Goal: Task Accomplishment & Management: Complete application form

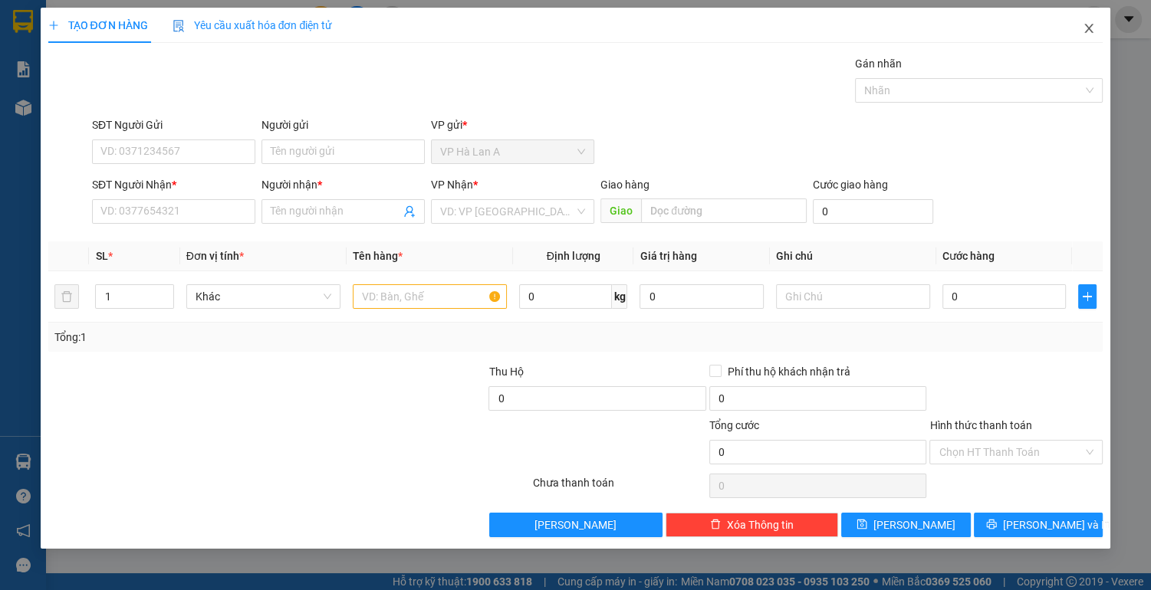
click at [1086, 25] on icon "close" at bounding box center [1089, 28] width 8 height 9
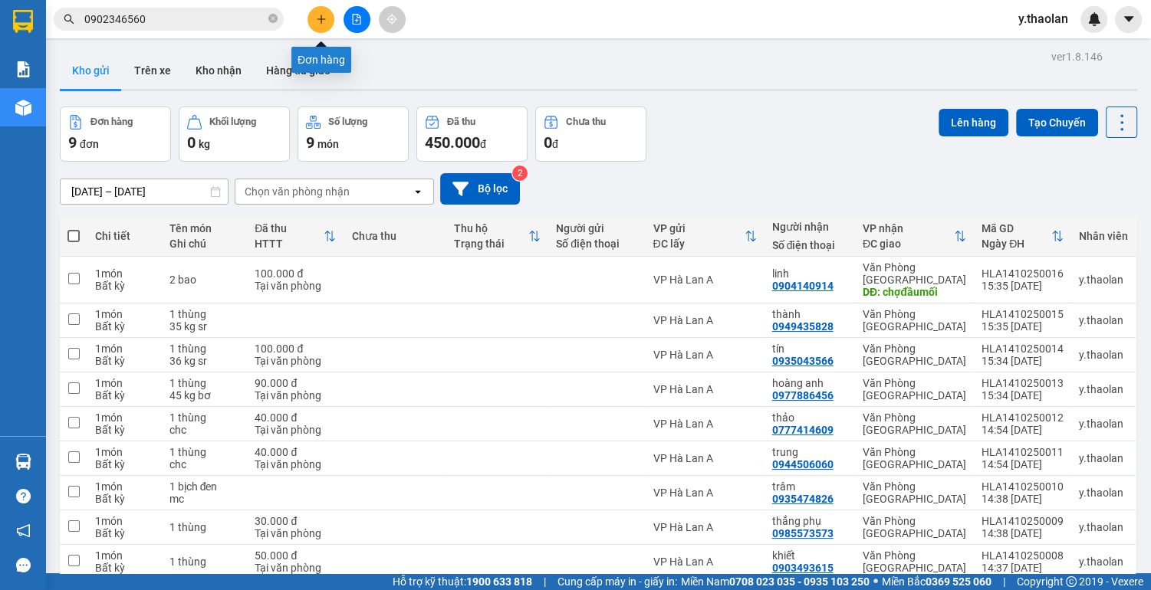
click at [322, 18] on icon "plus" at bounding box center [321, 19] width 11 height 11
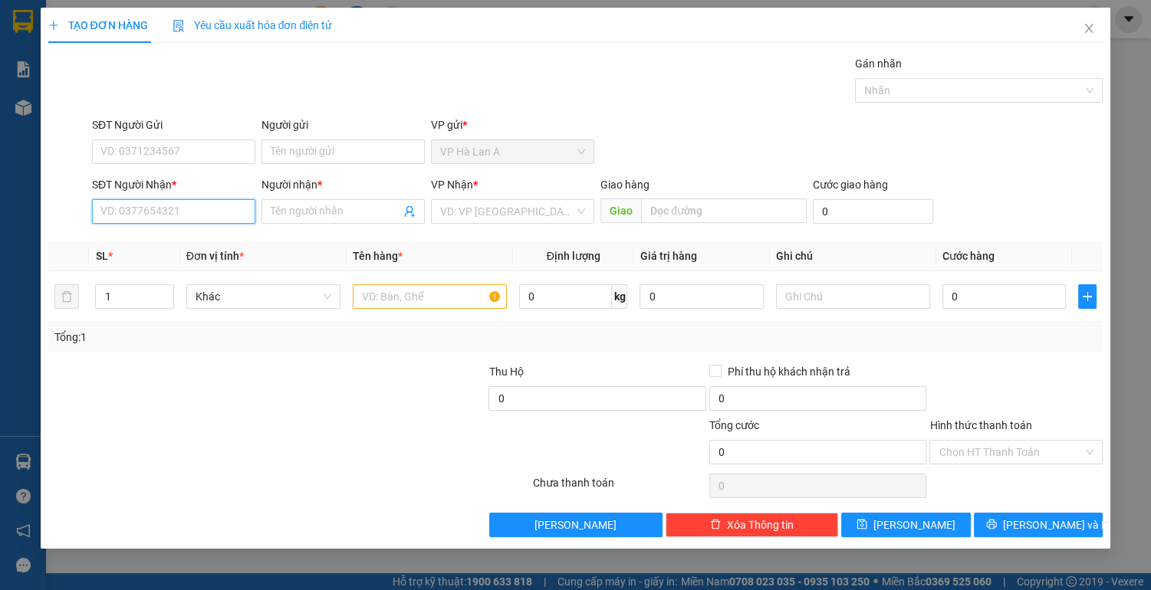
click at [157, 215] on input "SĐT Người Nhận *" at bounding box center [173, 211] width 163 height 25
click at [1086, 28] on icon "close" at bounding box center [1089, 28] width 12 height 12
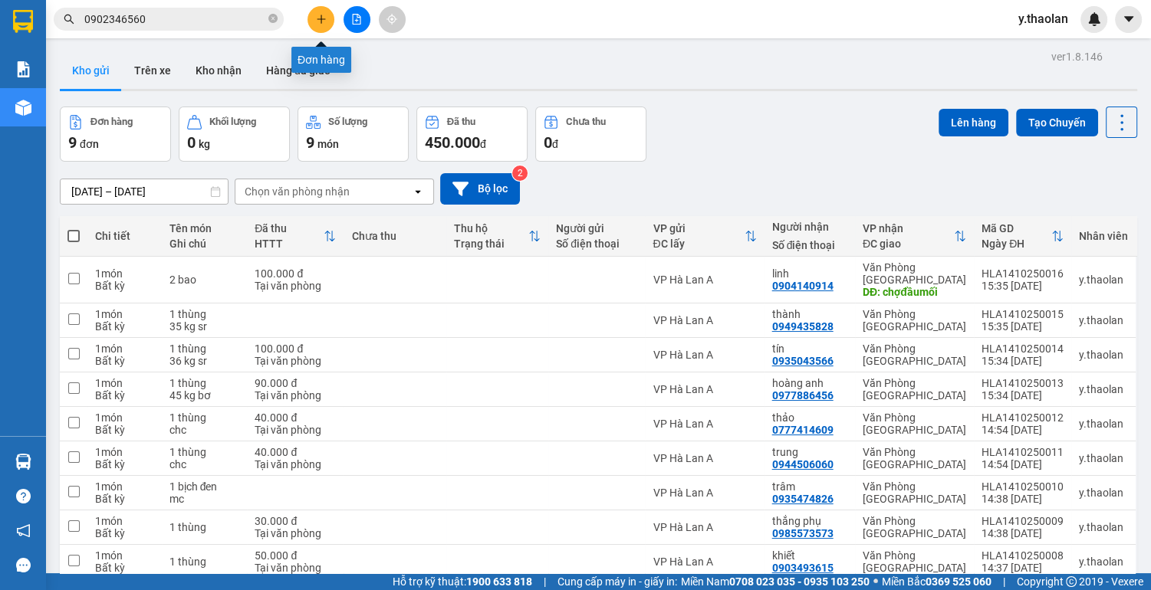
click at [320, 21] on icon "plus" at bounding box center [321, 19] width 11 height 11
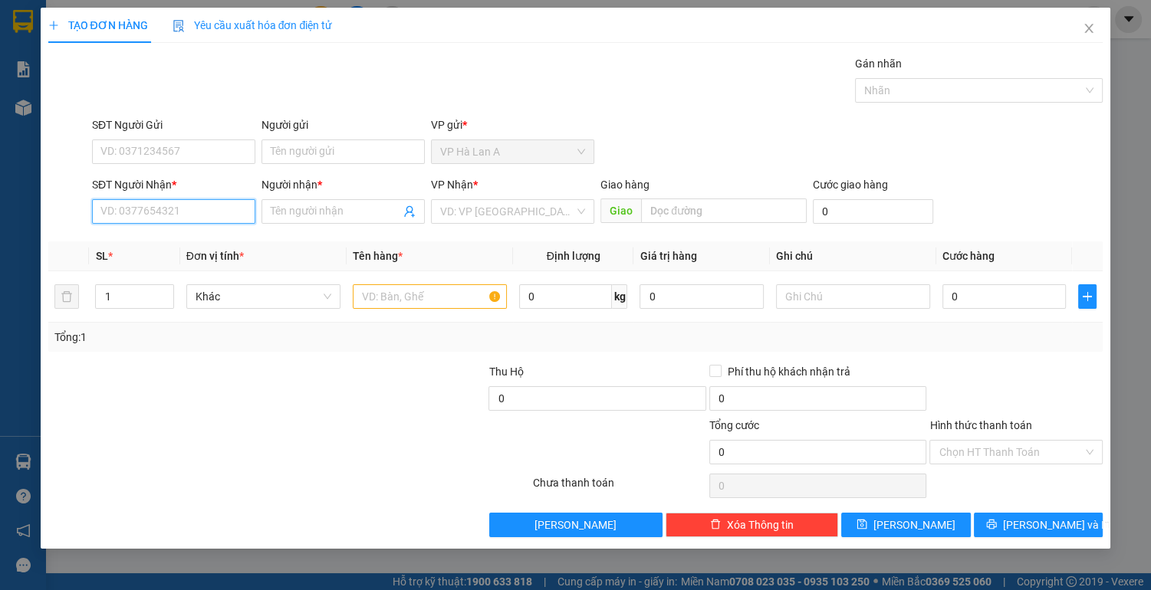
click at [156, 215] on input "SĐT Người Nhận *" at bounding box center [173, 211] width 163 height 25
click at [141, 242] on div "0975093733 - lệ" at bounding box center [173, 241] width 145 height 17
type input "0975093733"
type input "lệ"
type input "0975093733"
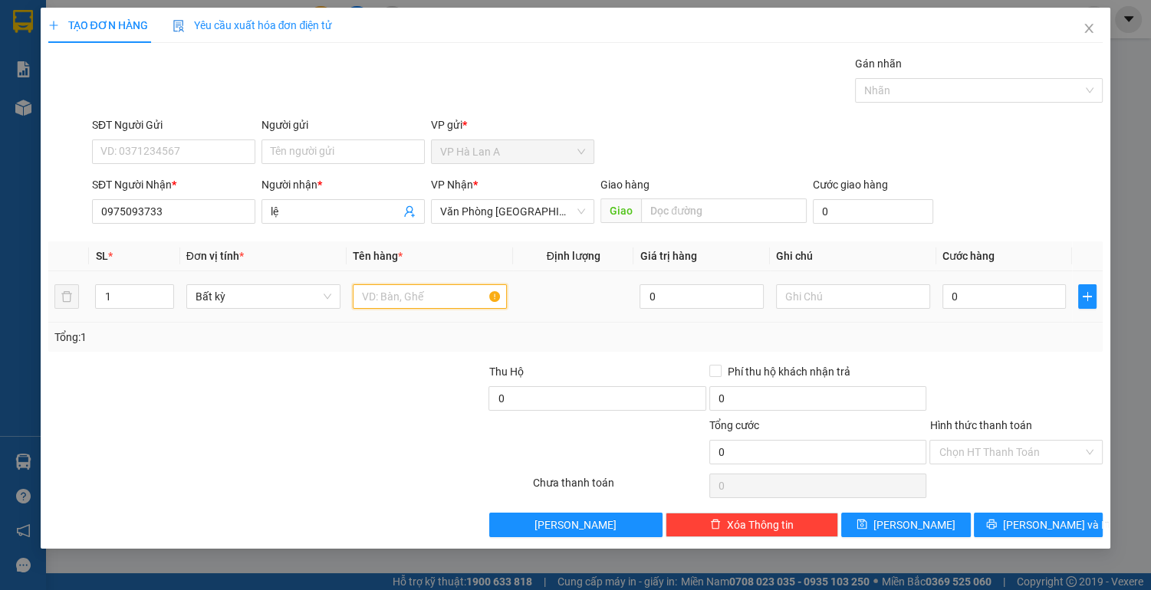
click at [380, 299] on input "text" at bounding box center [430, 297] width 154 height 25
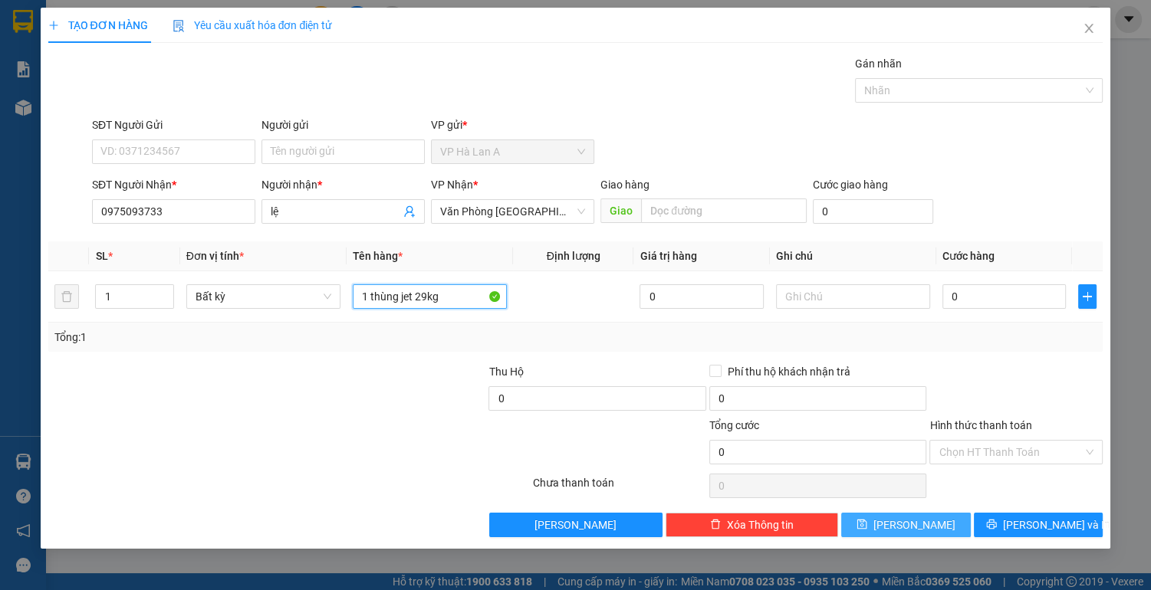
type input "1 thùng jet 29kg"
click at [867, 520] on icon "save" at bounding box center [862, 525] width 10 height 10
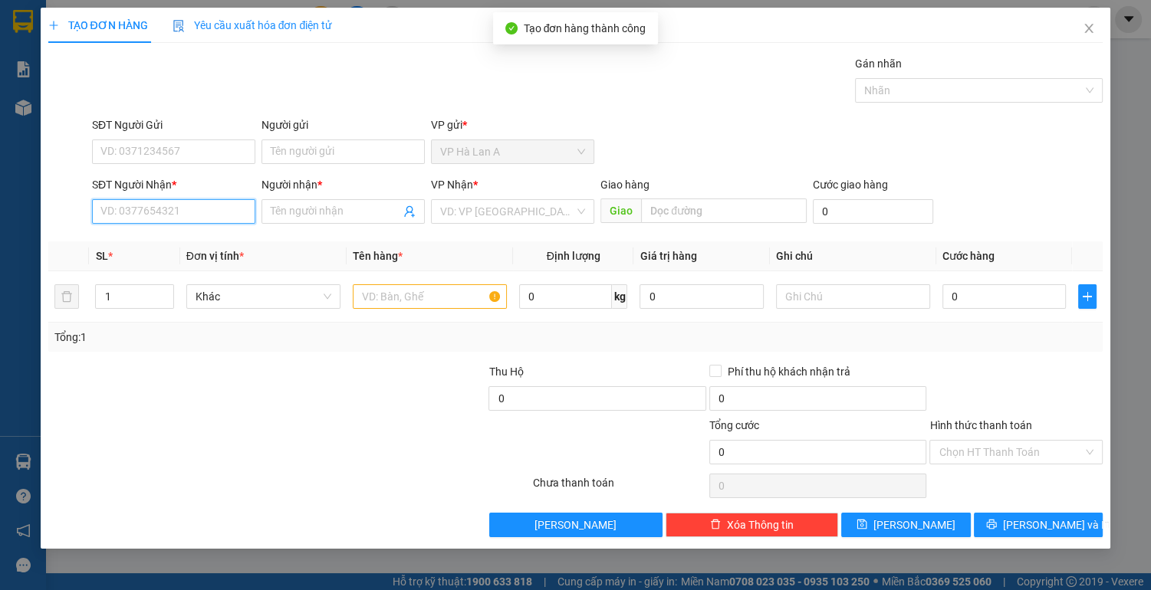
click at [161, 207] on input "SĐT Người Nhận *" at bounding box center [173, 211] width 163 height 25
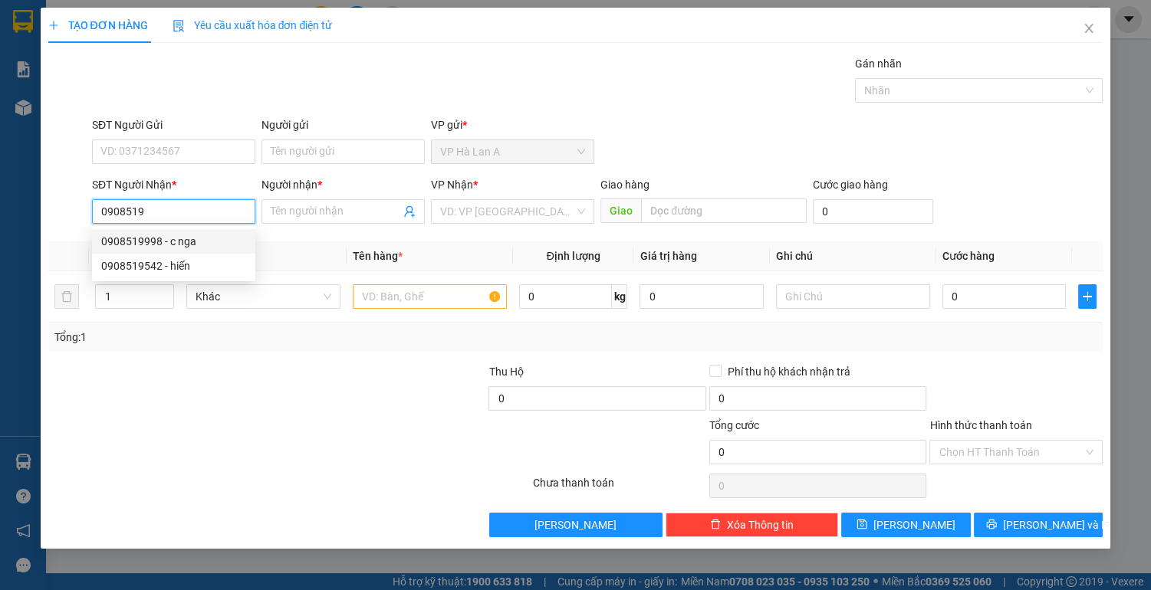
click at [166, 243] on div "0908519998 - c nga" at bounding box center [173, 241] width 145 height 17
type input "0908519998"
type input "c nga"
type input "0908519998"
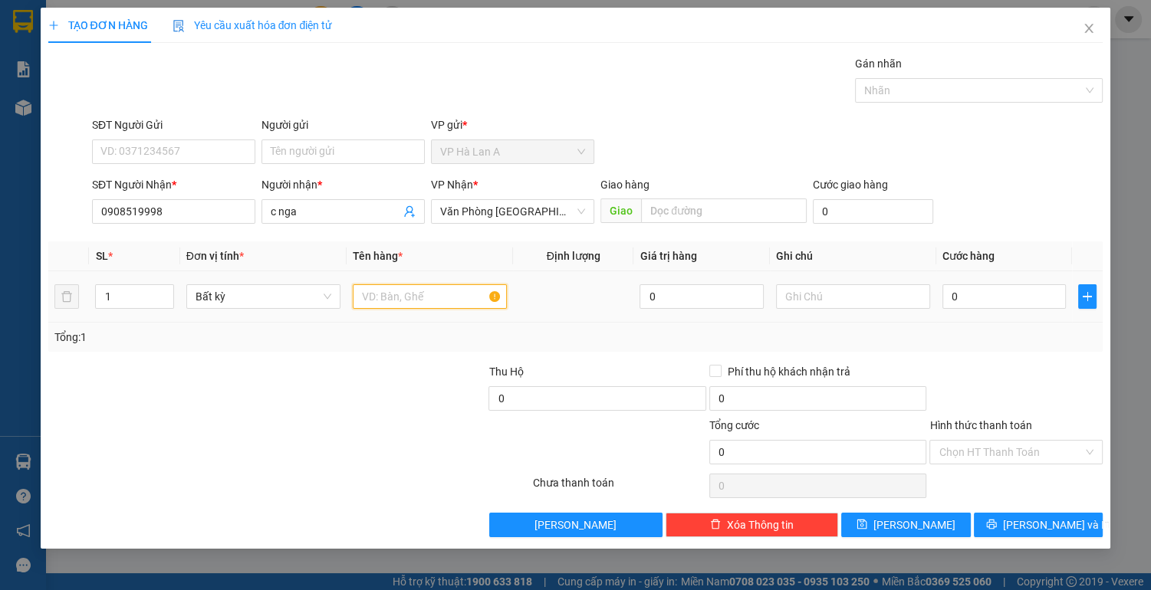
click at [401, 307] on input "text" at bounding box center [430, 297] width 154 height 25
type input "1 thùng"
click at [887, 301] on input "text" at bounding box center [853, 297] width 154 height 25
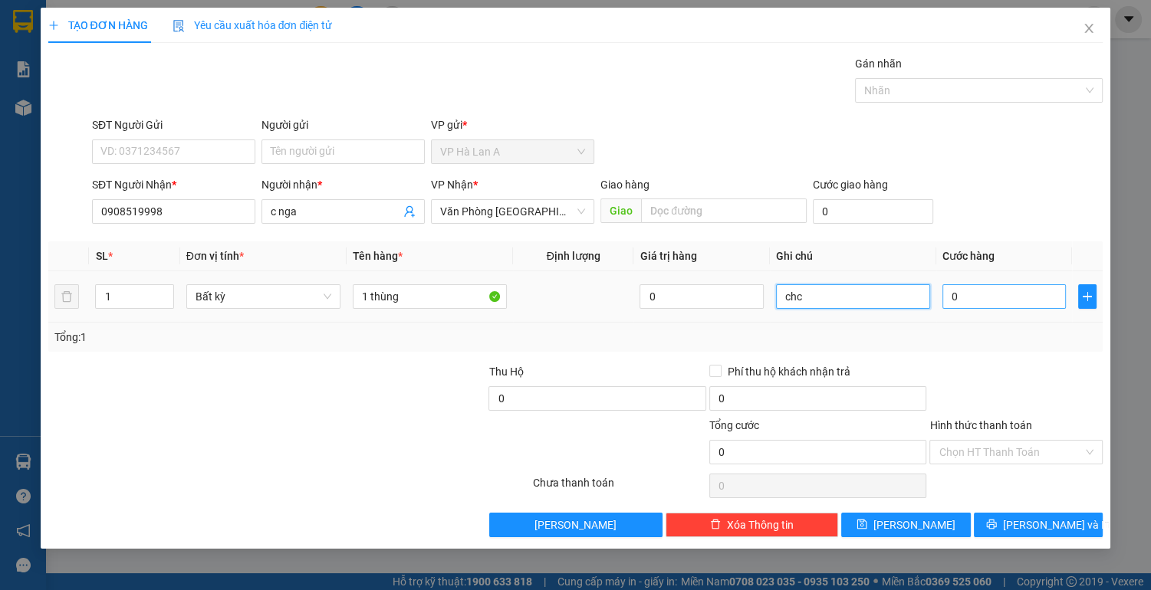
type input "chc"
click at [1004, 293] on input "0" at bounding box center [1004, 297] width 124 height 25
type input "6"
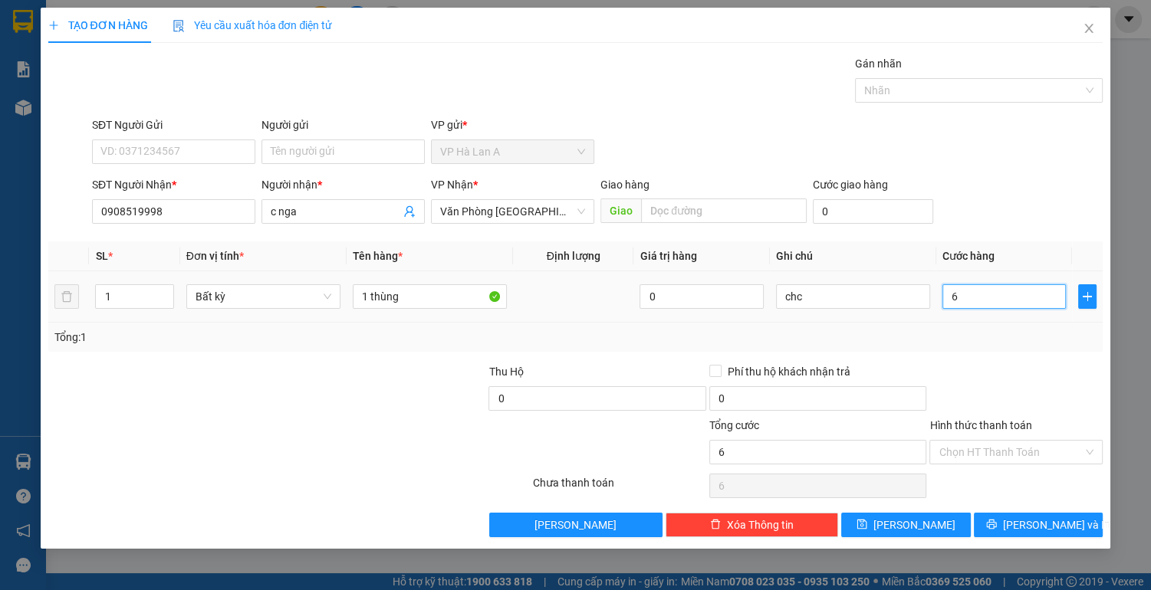
type input "60"
type input "60.000"
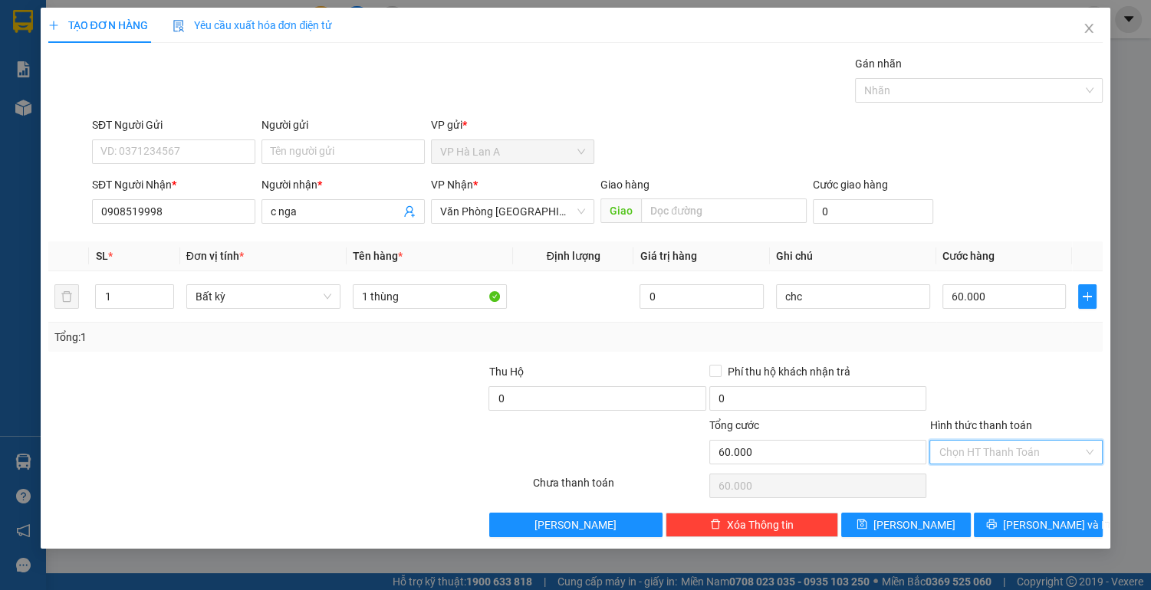
click at [1013, 450] on input "Hình thức thanh toán" at bounding box center [1011, 452] width 144 height 23
click at [995, 479] on div "Tại văn phòng" at bounding box center [1016, 481] width 155 height 17
type input "0"
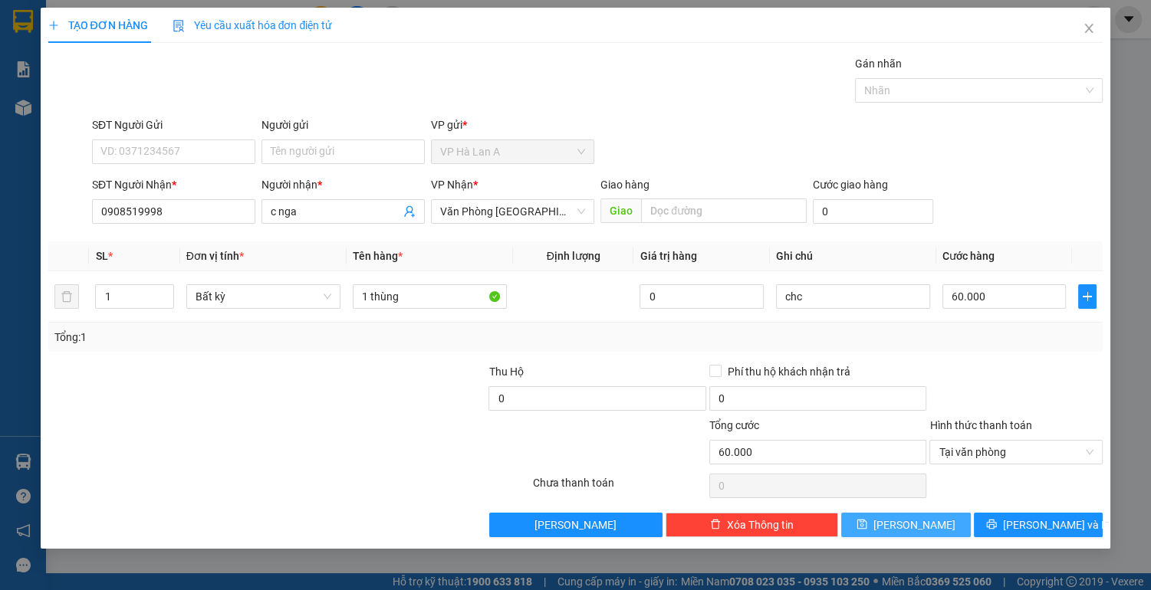
click at [919, 518] on span "[PERSON_NAME]" at bounding box center [914, 525] width 82 height 17
type input "0"
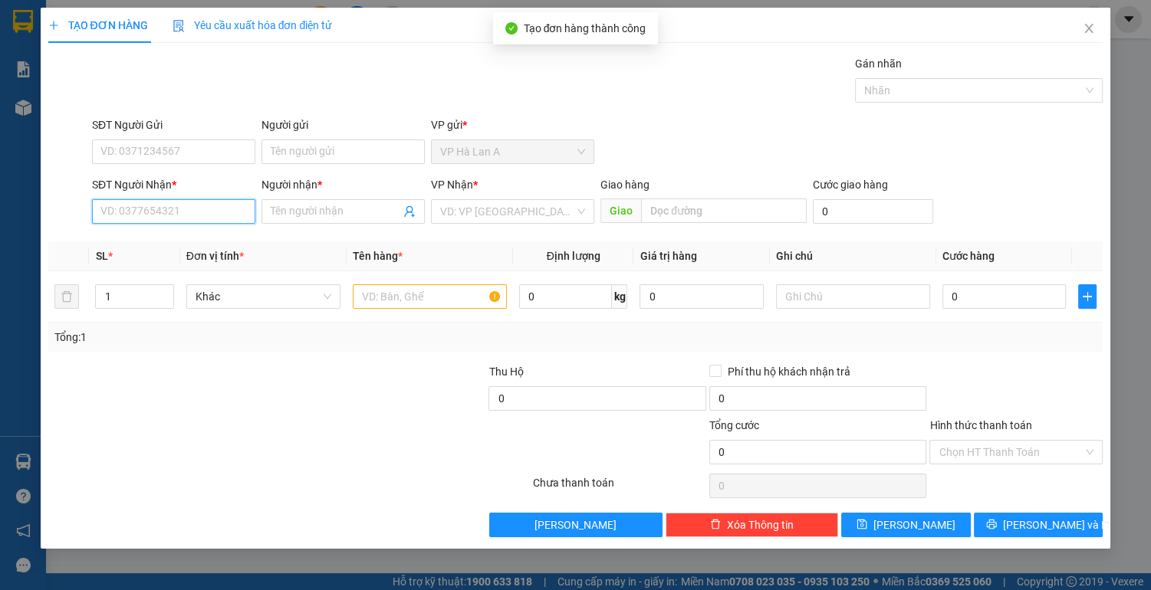
click at [221, 208] on input "SĐT Người Nhận *" at bounding box center [173, 211] width 163 height 25
type input "0889098329"
click at [211, 246] on div "0889098329 - tú" at bounding box center [173, 241] width 145 height 17
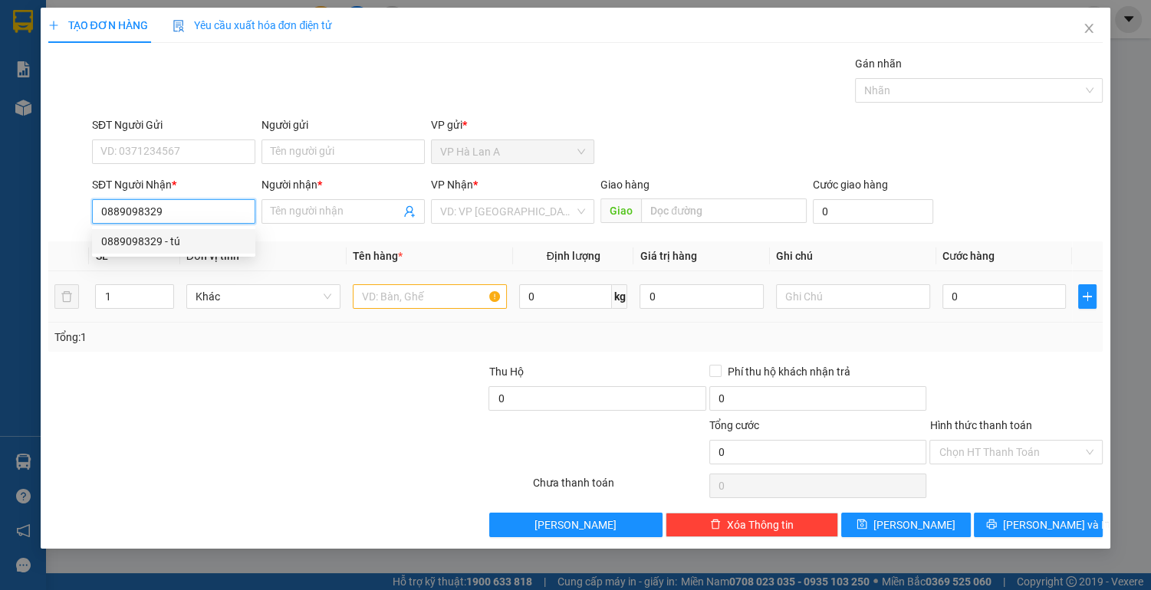
type input "tú"
type input "0889098329"
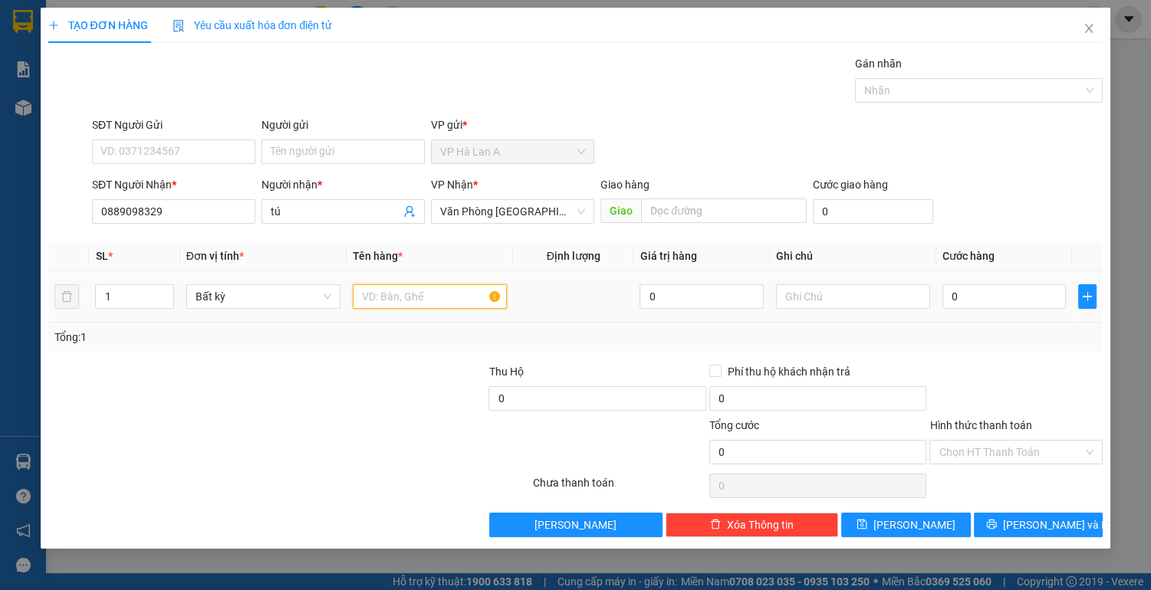
click at [411, 303] on input "text" at bounding box center [430, 297] width 154 height 25
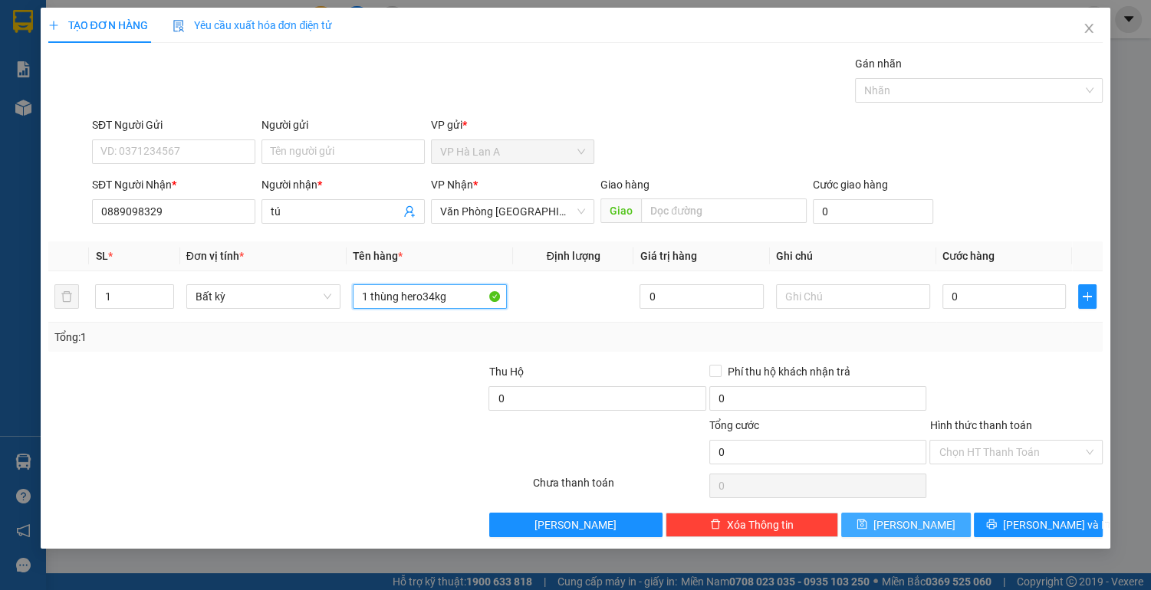
type input "1 thùng hero34kg"
click at [925, 526] on button "[PERSON_NAME]" at bounding box center [905, 525] width 129 height 25
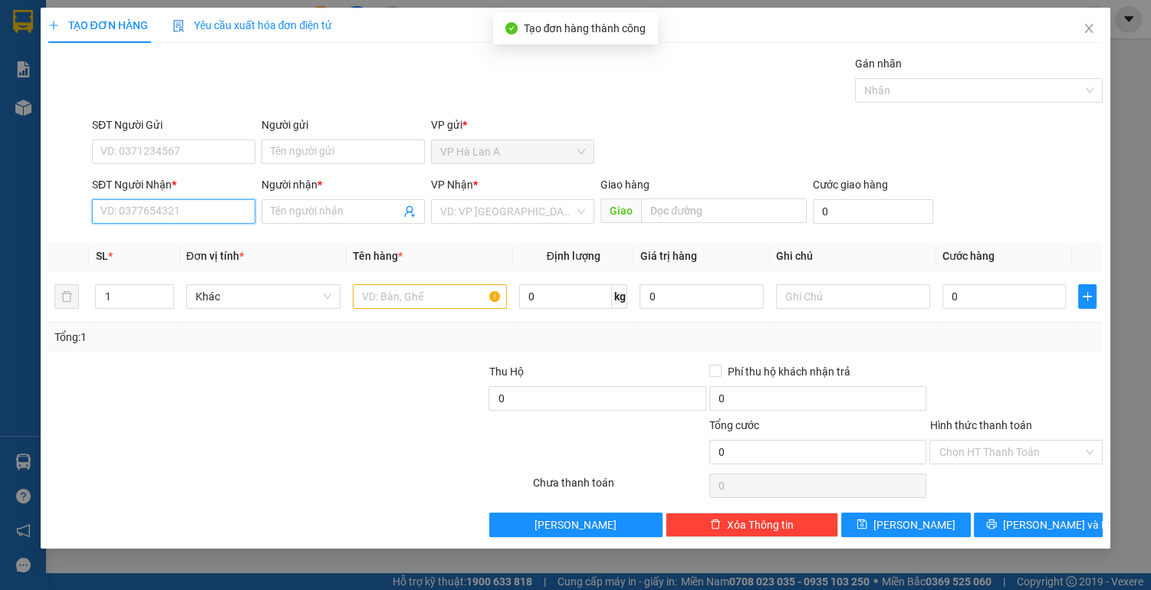
click at [166, 212] on input "SĐT Người Nhận *" at bounding box center [173, 211] width 163 height 25
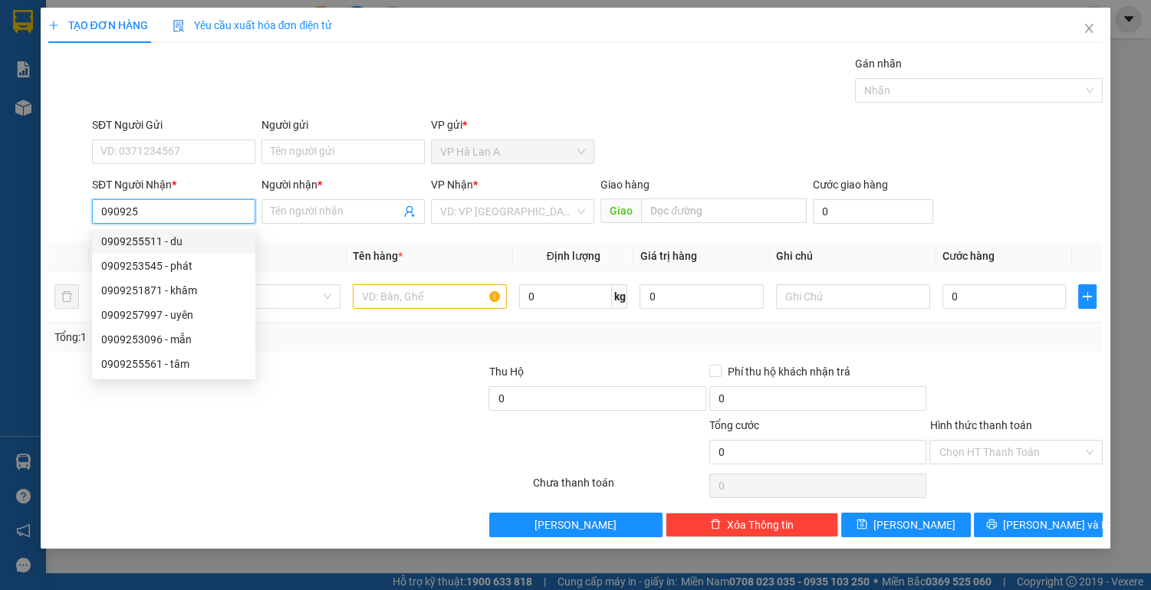
click at [169, 242] on div "0909255511 - du" at bounding box center [173, 241] width 145 height 17
type input "0909255511"
type input "du"
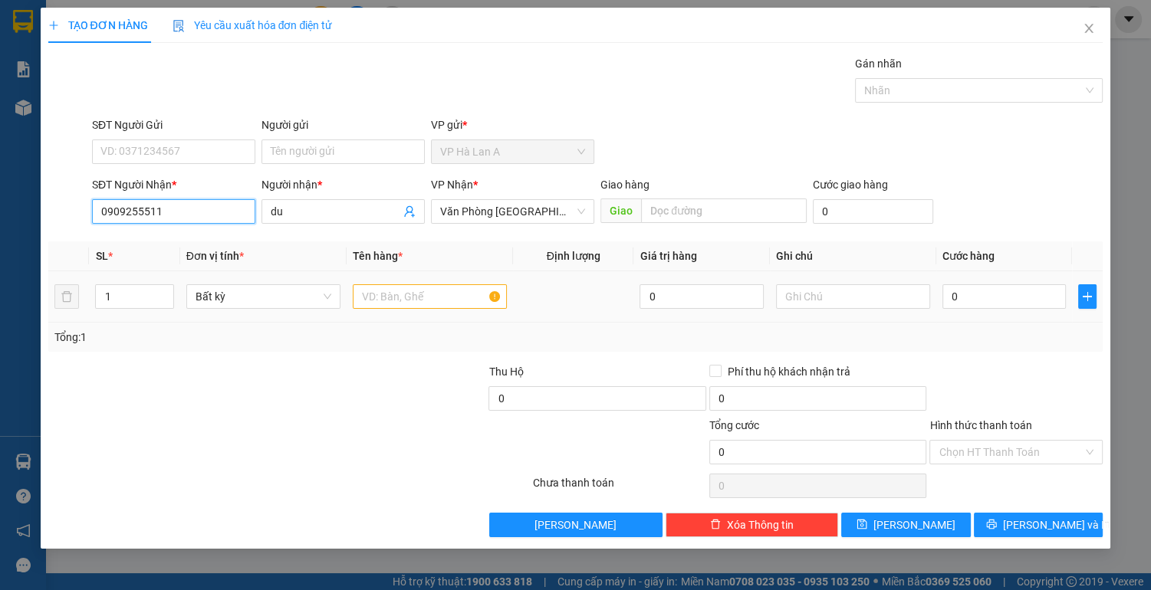
type input "0909255511"
click at [378, 304] on input "text" at bounding box center [430, 297] width 154 height 25
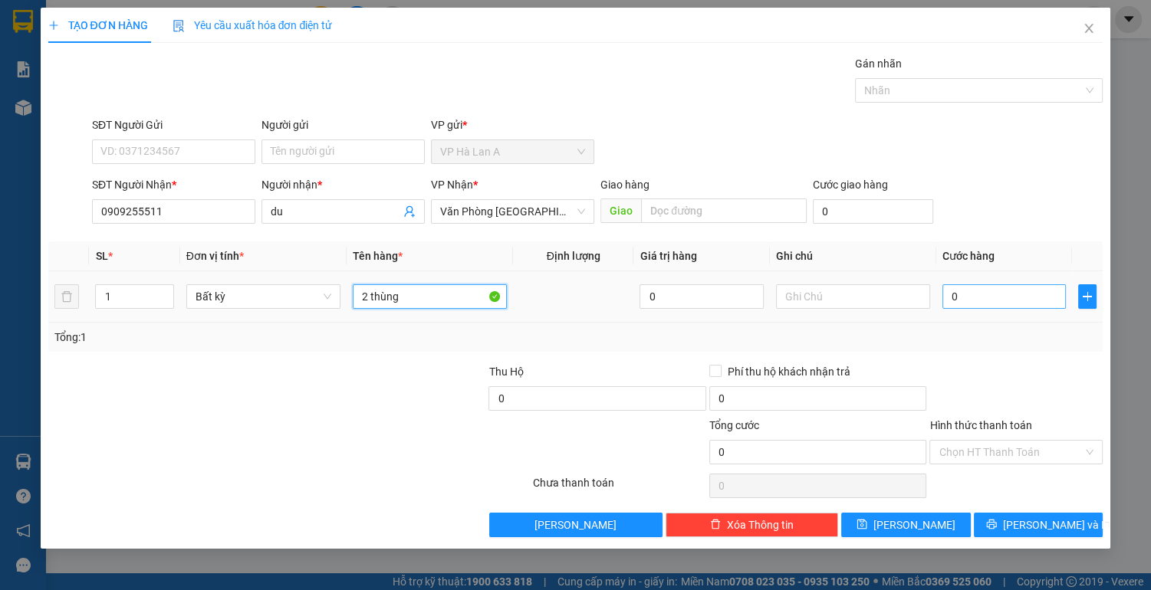
type input "2 thùng"
click at [980, 292] on input "0" at bounding box center [1004, 297] width 124 height 25
